Goal: Check status

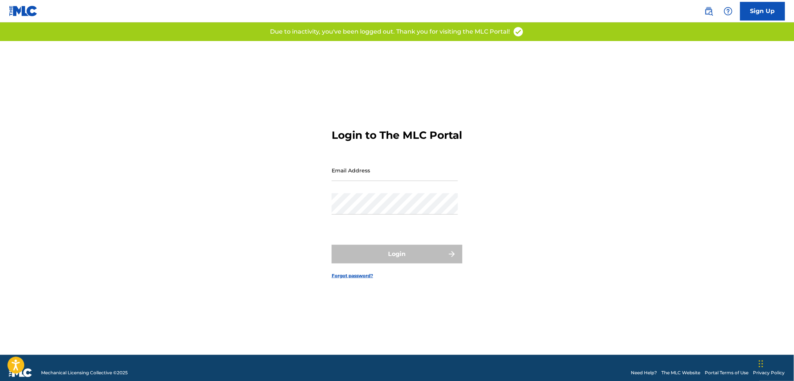
click at [345, 181] on input "Email Address" at bounding box center [394, 170] width 126 height 21
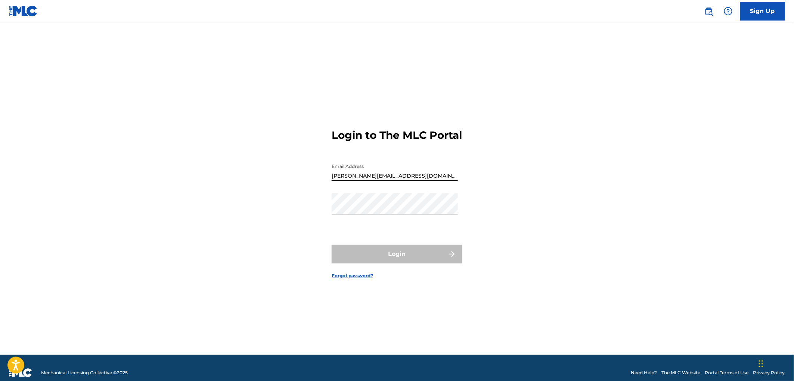
type input "[PERSON_NAME][EMAIL_ADDRESS][DOMAIN_NAME]"
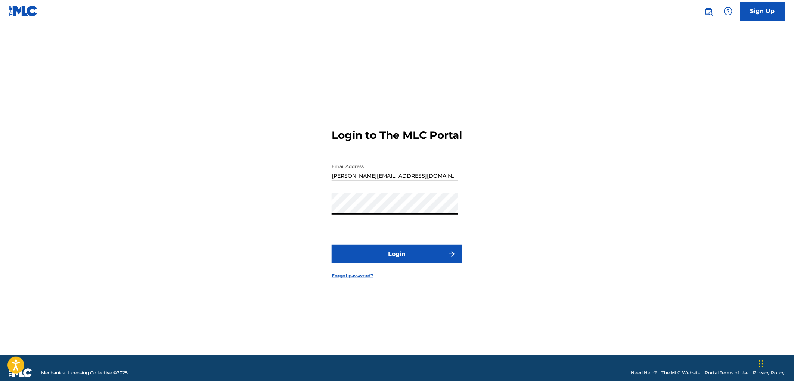
click at [390, 256] on button "Login" at bounding box center [396, 254] width 131 height 19
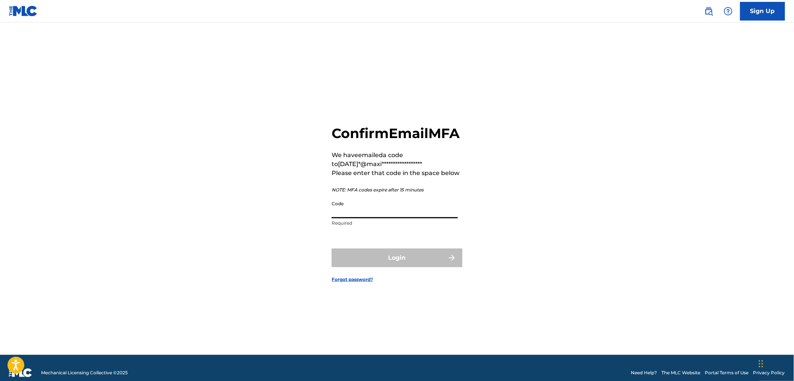
click at [345, 214] on input "Code" at bounding box center [394, 207] width 126 height 21
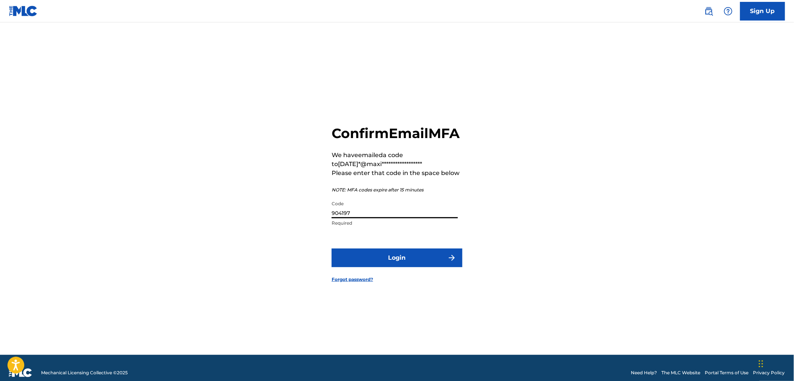
type input "904197"
click at [415, 267] on button "Login" at bounding box center [396, 258] width 131 height 19
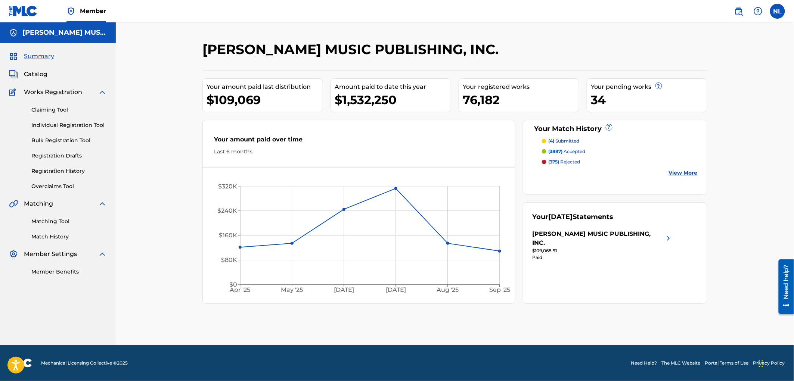
click at [60, 235] on link "Match History" at bounding box center [68, 237] width 75 height 8
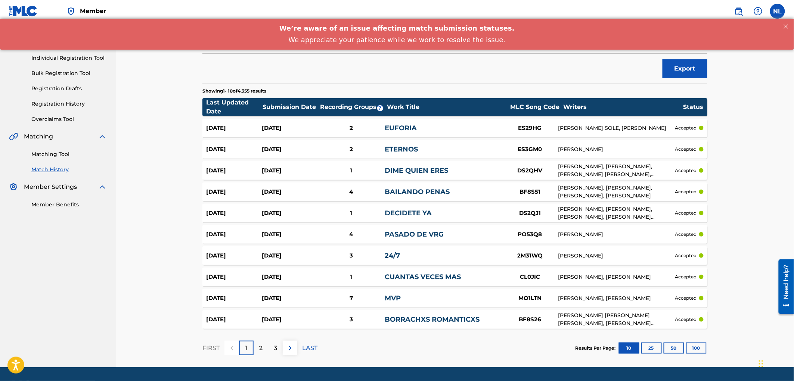
scroll to position [61, 0]
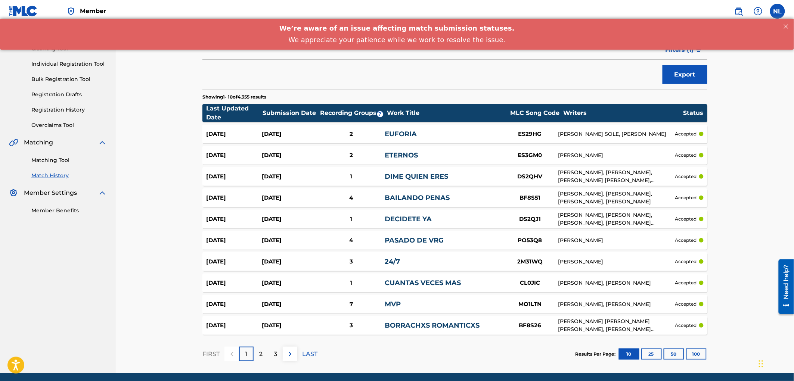
click at [675, 351] on button "50" at bounding box center [673, 354] width 21 height 11
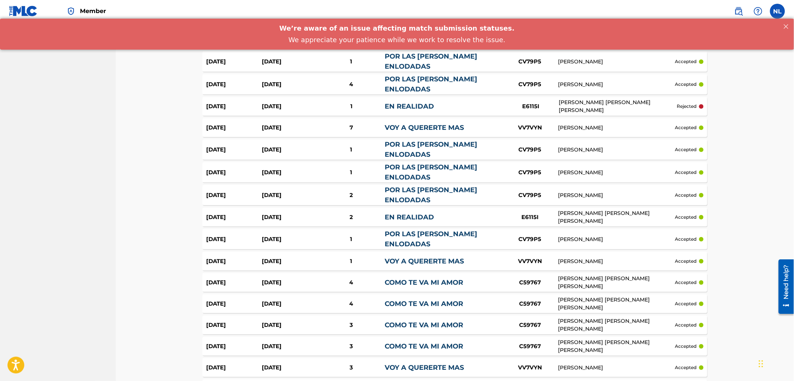
scroll to position [940, 0]
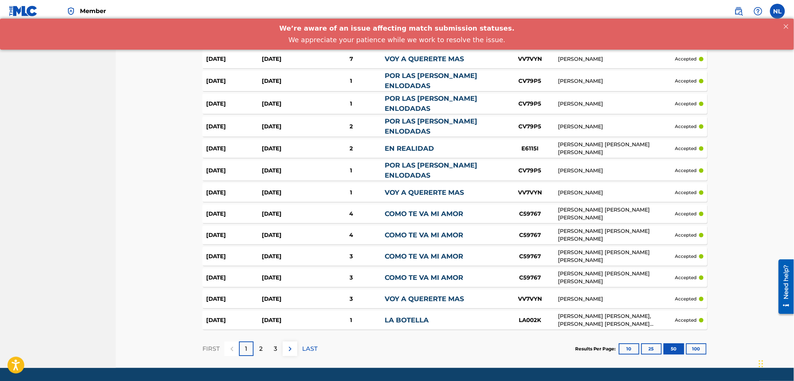
click at [263, 342] on div "2" at bounding box center [260, 349] width 15 height 15
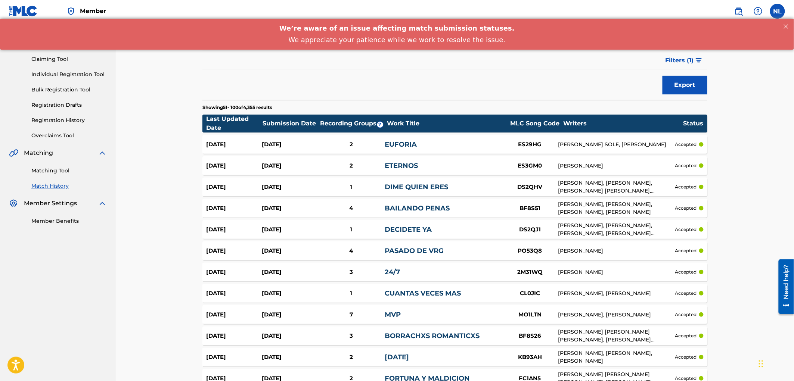
scroll to position [0, 0]
